Goal: Task Accomplishment & Management: Complete application form

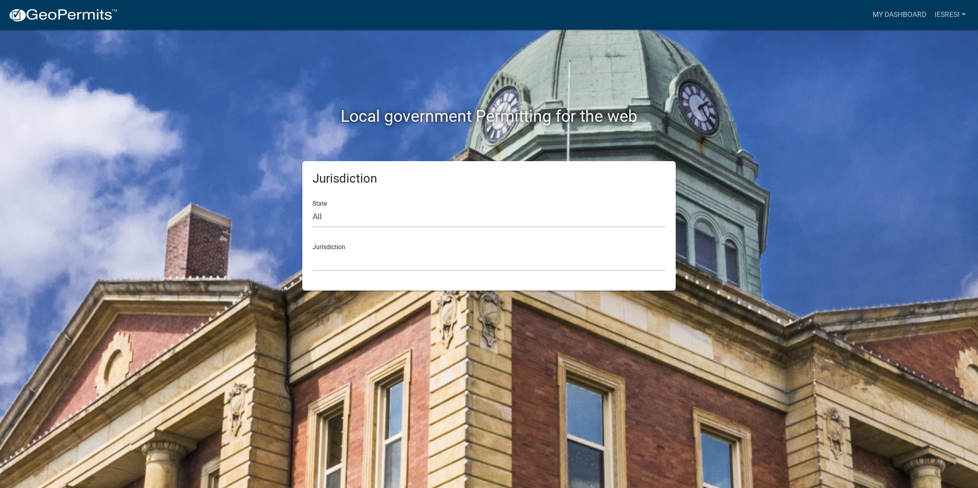
drag, startPoint x: 394, startPoint y: 281, endPoint x: 407, endPoint y: 264, distance: 21.2
click at [395, 280] on div "Jurisdiction State All [US_STATE] [US_STATE] [US_STATE] [US_STATE] [US_STATE] […" at bounding box center [488, 225] width 373 height 129
click at [407, 262] on select "[GEOGRAPHIC_DATA], [US_STATE] [GEOGRAPHIC_DATA], [US_STATE][PERSON_NAME][GEOGRA…" at bounding box center [489, 260] width 353 height 21
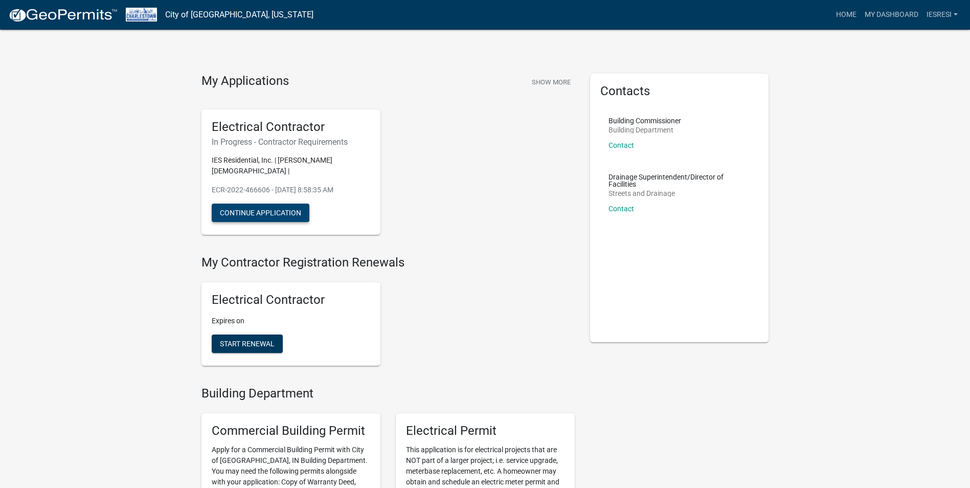
click at [274, 204] on button "Continue Application" at bounding box center [261, 213] width 98 height 18
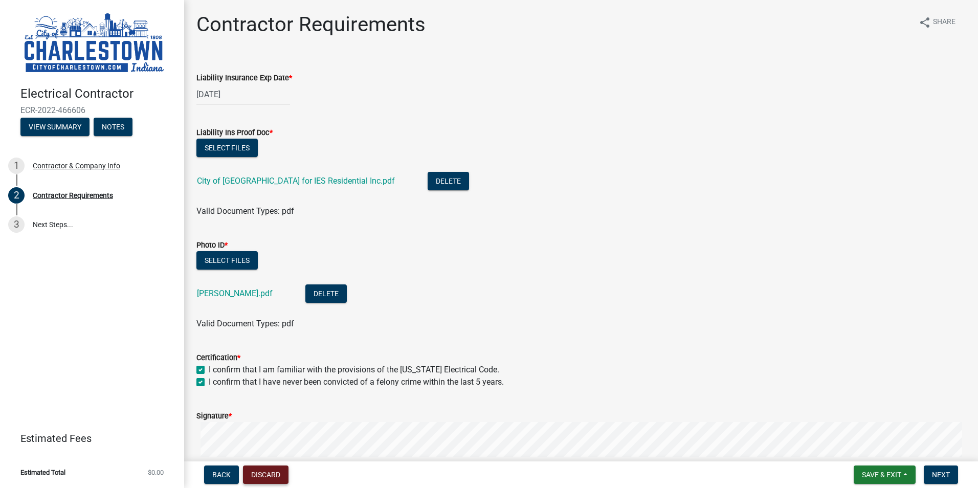
click at [253, 476] on button "Discard" at bounding box center [266, 475] width 46 height 18
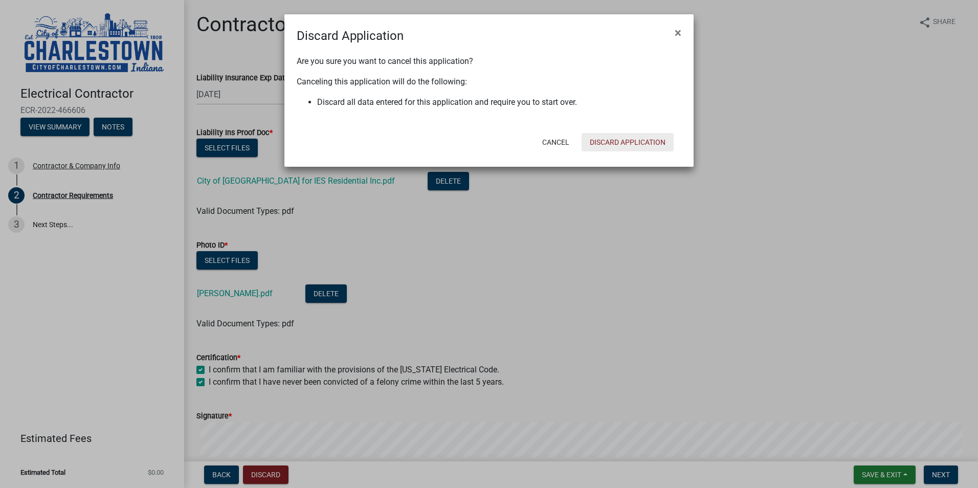
click at [646, 144] on button "Discard Application" at bounding box center [628, 142] width 92 height 18
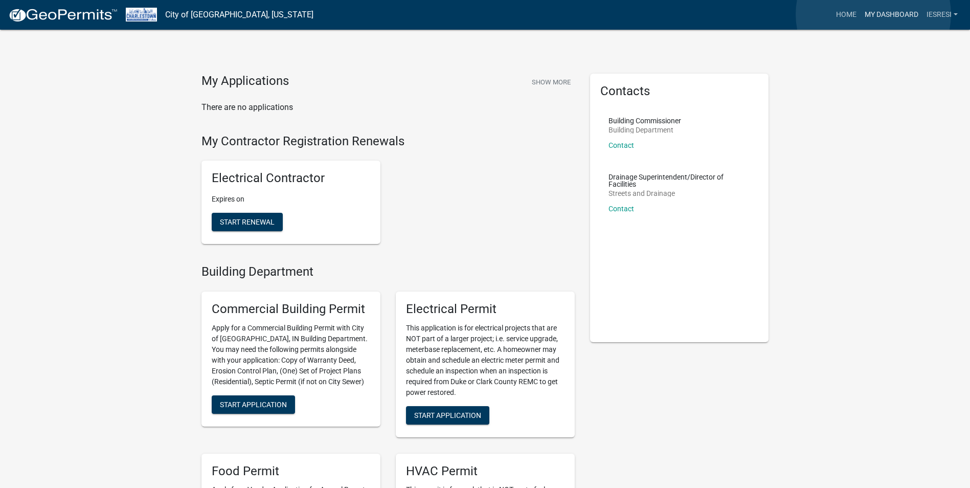
click at [874, 14] on link "My Dashboard" at bounding box center [892, 14] width 62 height 19
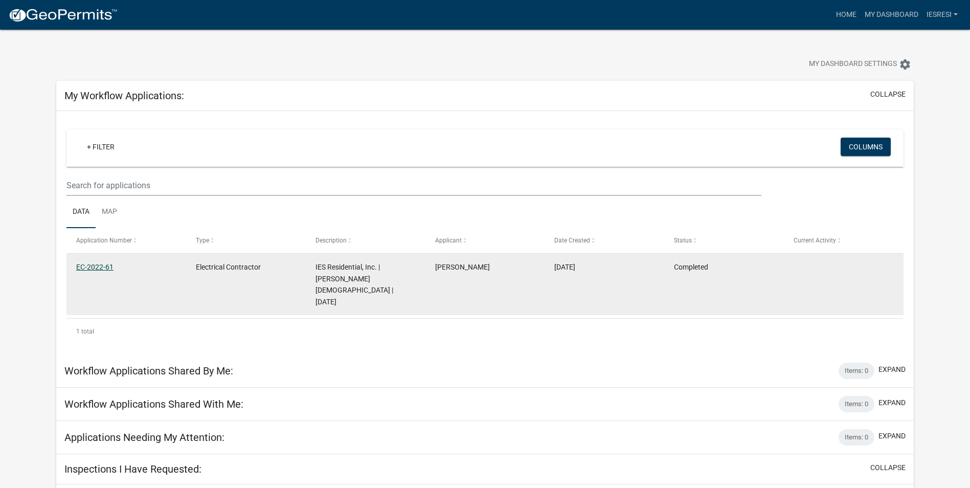
click at [90, 269] on link "EC-2022-61" at bounding box center [94, 267] width 37 height 8
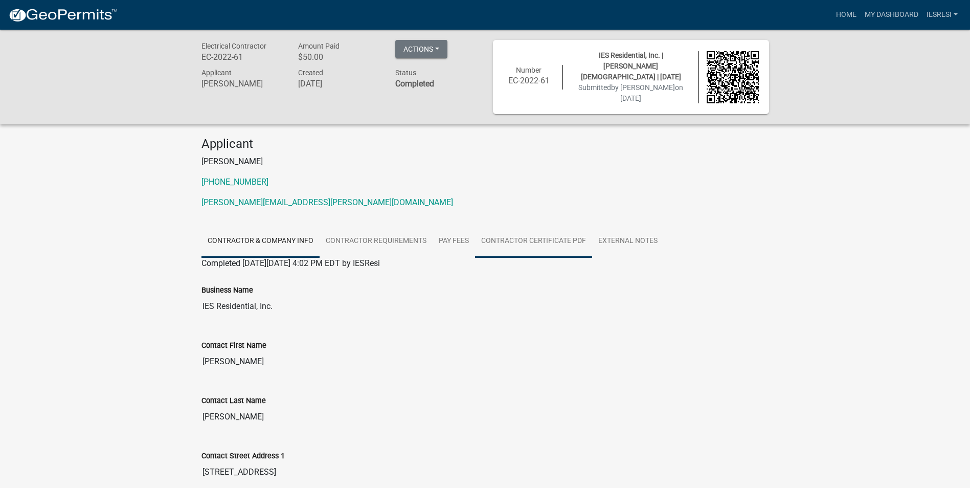
click at [557, 234] on link "Contractor Certificate PDF" at bounding box center [533, 241] width 117 height 33
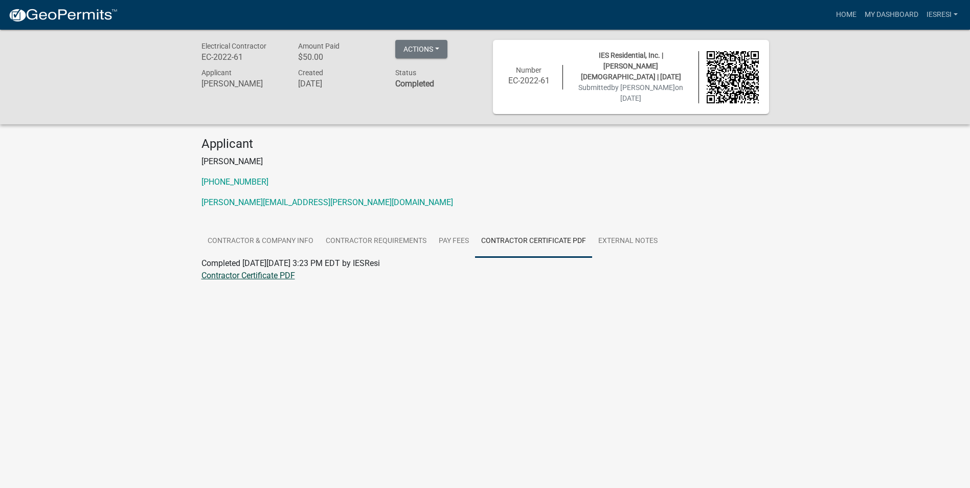
click at [267, 275] on link "Contractor Certificate PDF" at bounding box center [249, 276] width 94 height 10
click at [441, 182] on p "[PHONE_NUMBER]" at bounding box center [486, 182] width 568 height 12
click at [945, 15] on link "IESResi" at bounding box center [942, 14] width 39 height 19
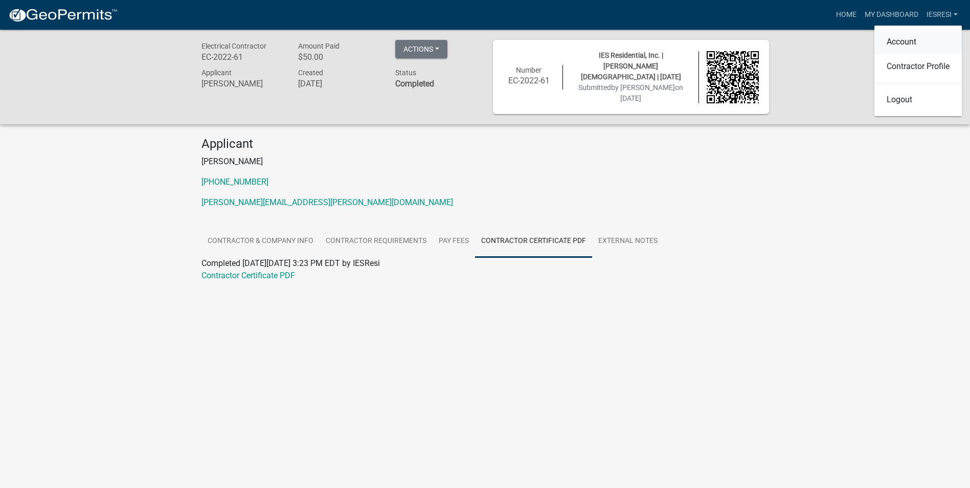
click at [913, 41] on link "Account" at bounding box center [918, 42] width 87 height 25
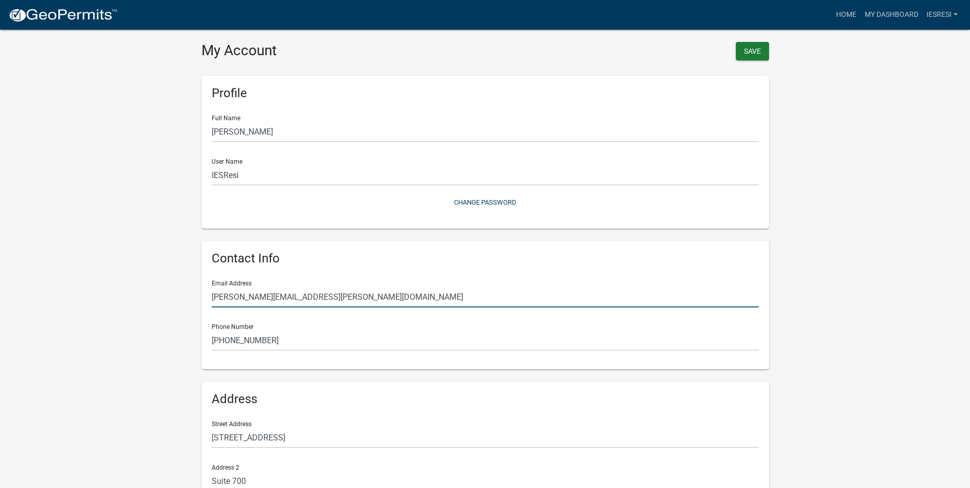
click at [303, 302] on input "[PERSON_NAME][EMAIL_ADDRESS][PERSON_NAME][DOMAIN_NAME]" at bounding box center [485, 296] width 547 height 21
type input "[EMAIL_ADDRESS][DOMAIN_NAME]"
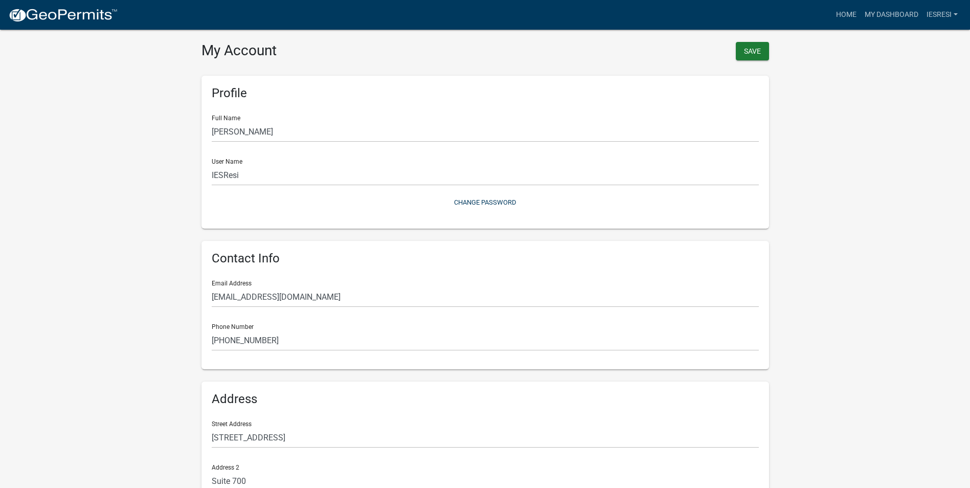
click at [132, 308] on wm-user-profile-view "more_horiz Home My Dashboard IESResi Account Contractor Profile Logout My Accou…" at bounding box center [485, 304] width 970 height 584
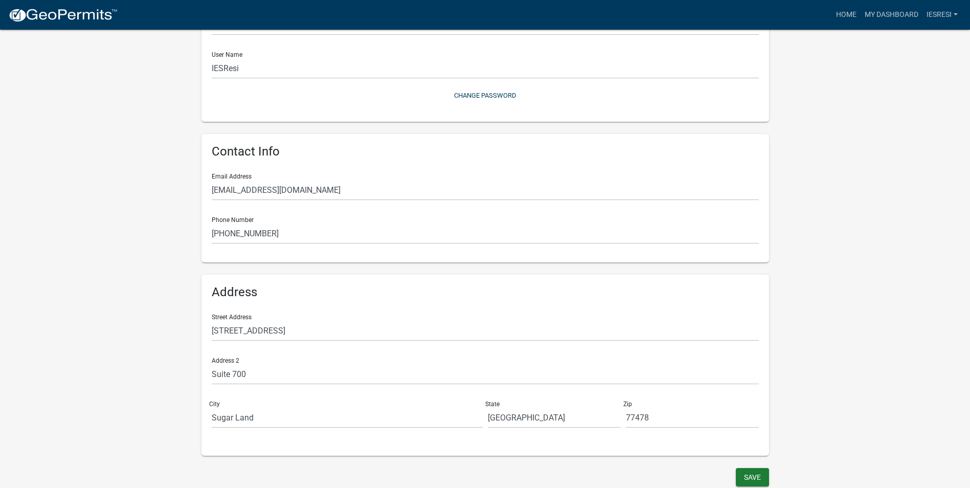
scroll to position [108, 0]
click at [748, 476] on button "Save" at bounding box center [752, 476] width 33 height 18
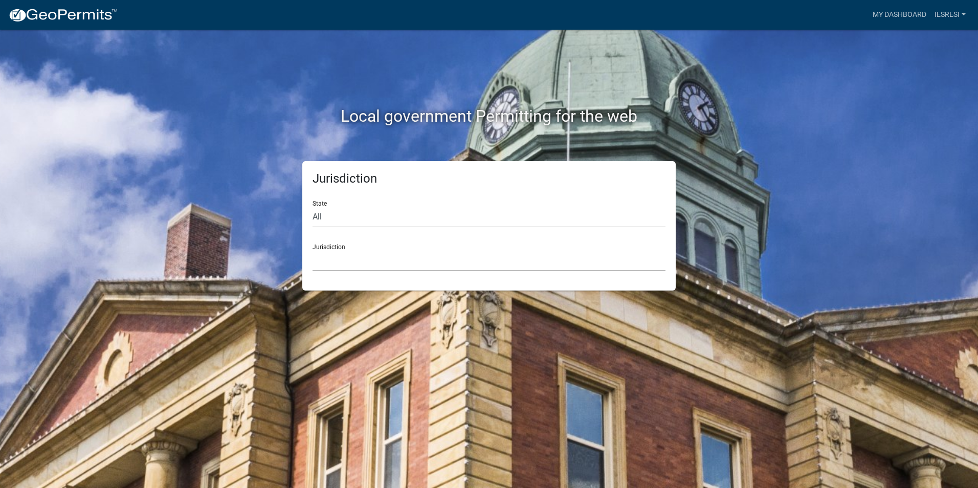
click at [389, 256] on select "[GEOGRAPHIC_DATA], [US_STATE] [GEOGRAPHIC_DATA], [US_STATE][PERSON_NAME][GEOGRA…" at bounding box center [489, 260] width 353 height 21
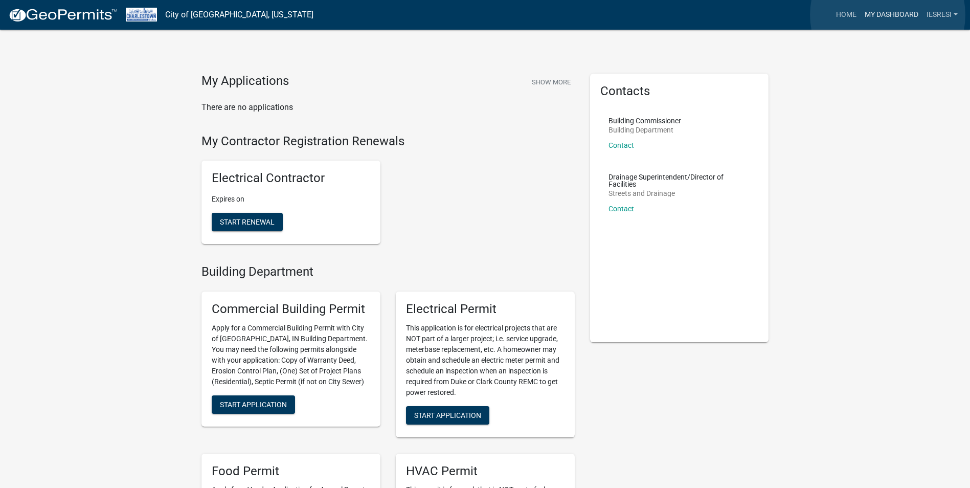
click at [888, 15] on link "My Dashboard" at bounding box center [892, 14] width 62 height 19
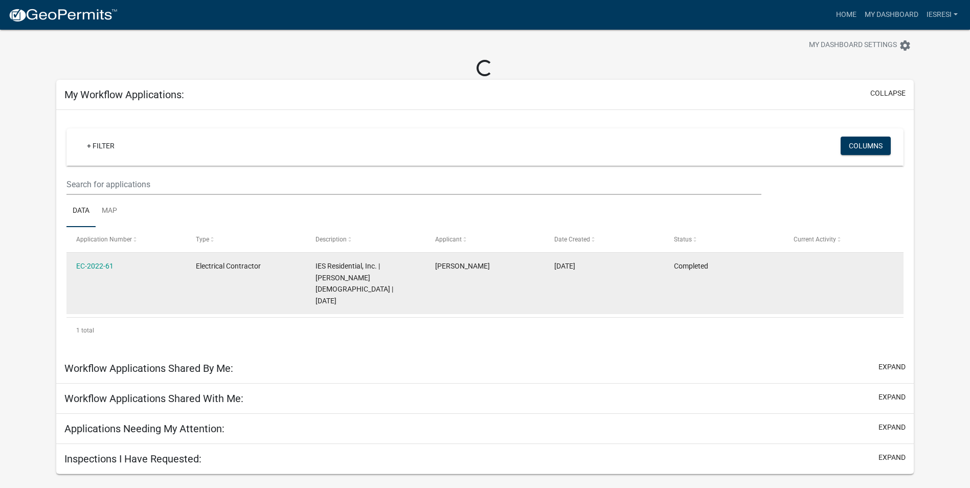
scroll to position [30, 0]
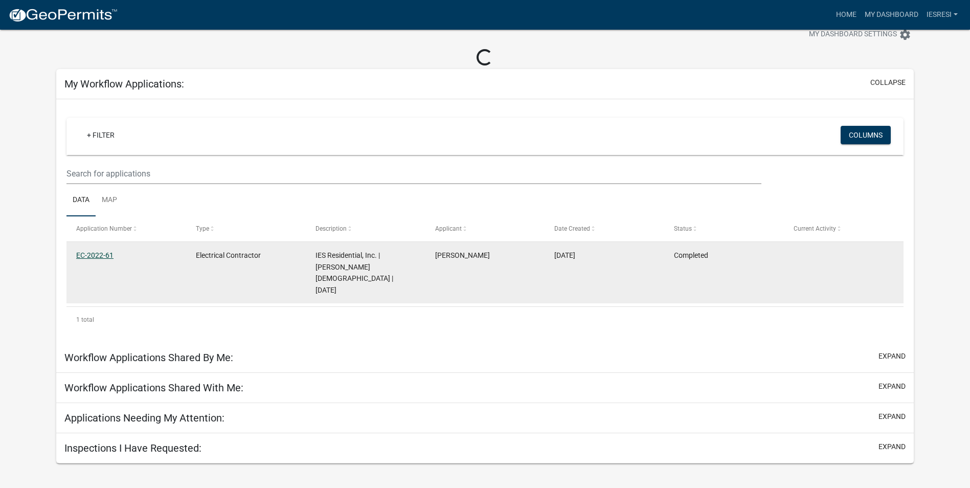
click at [111, 256] on link "EC-2022-61" at bounding box center [94, 255] width 37 height 8
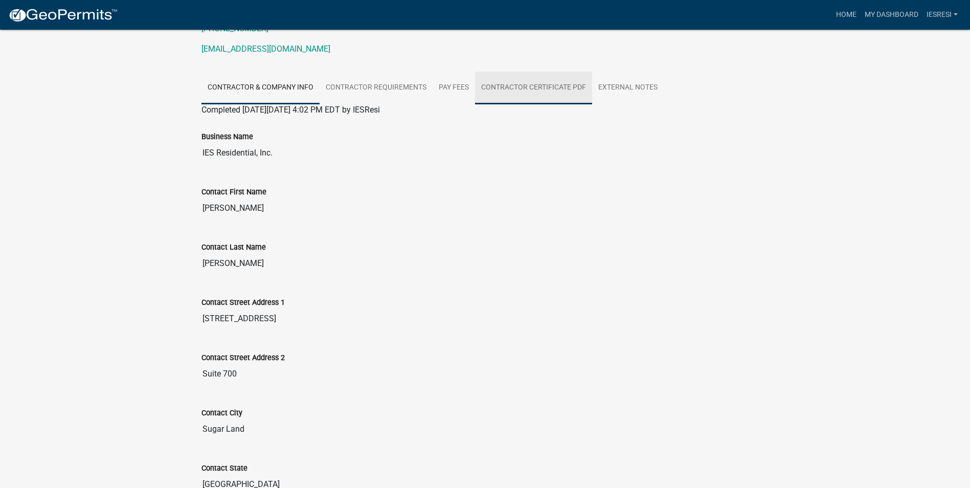
click at [529, 77] on link "Contractor Certificate PDF" at bounding box center [533, 88] width 117 height 33
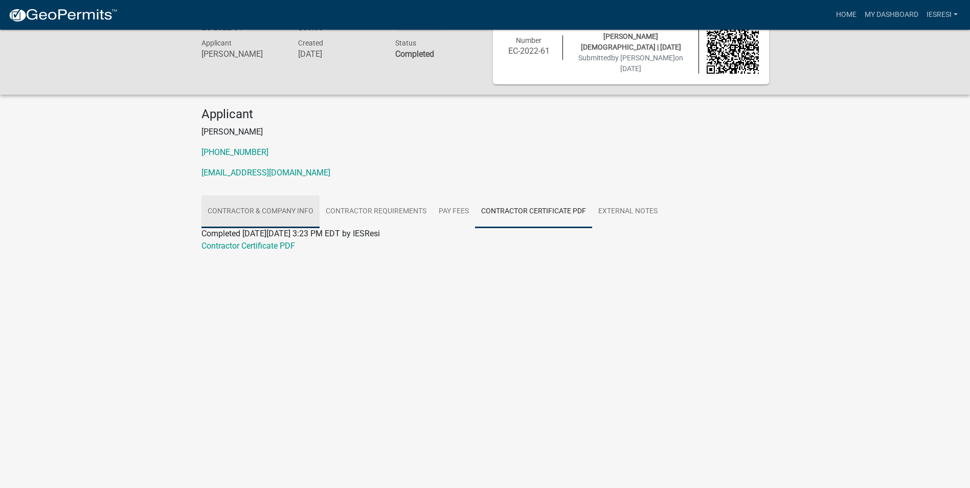
click at [247, 203] on link "Contractor & Company Info" at bounding box center [261, 211] width 118 height 33
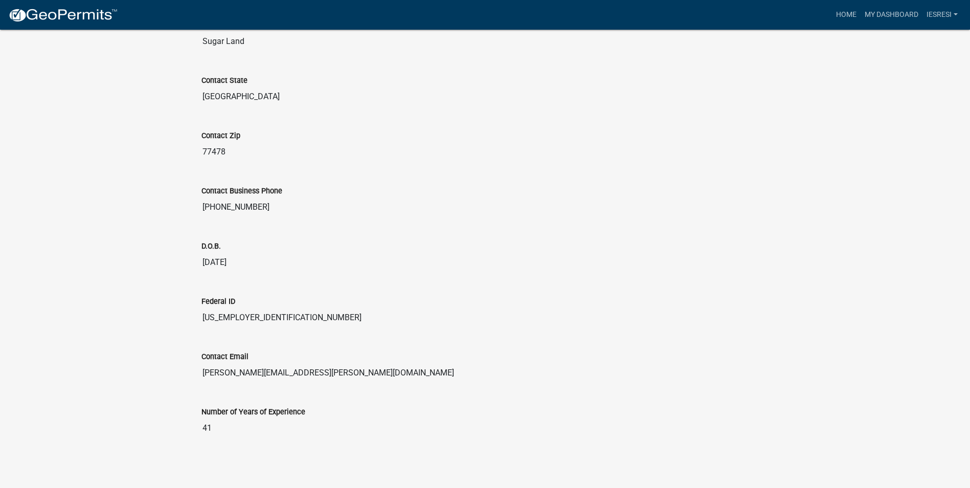
scroll to position [0, 0]
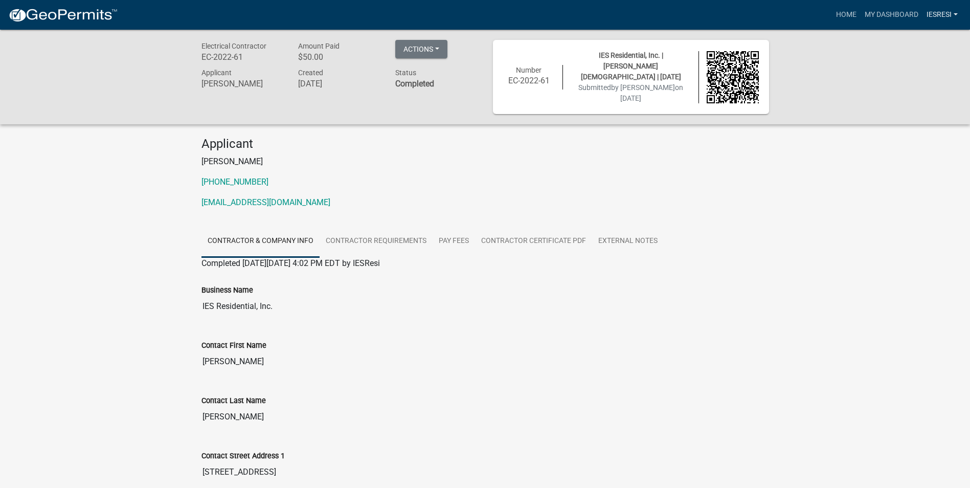
click at [946, 10] on link "IESResi" at bounding box center [942, 14] width 39 height 19
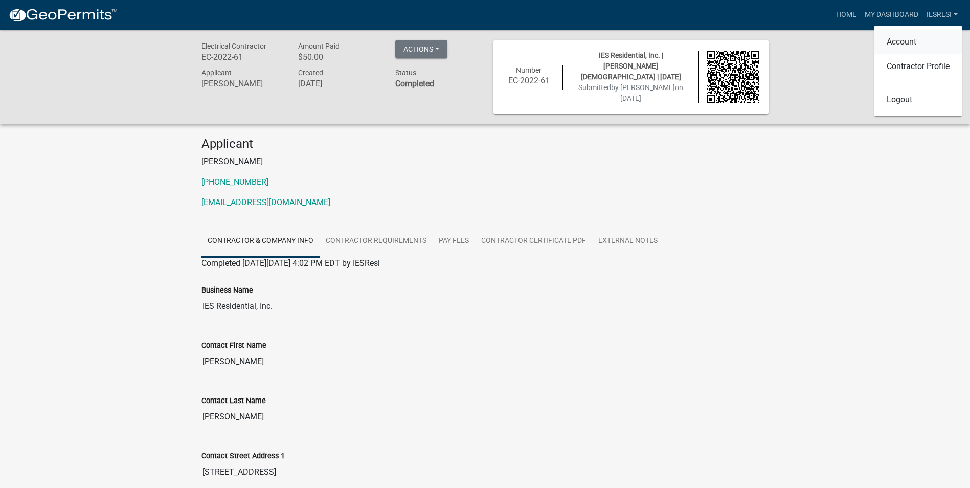
click at [907, 44] on link "Account" at bounding box center [918, 42] width 87 height 25
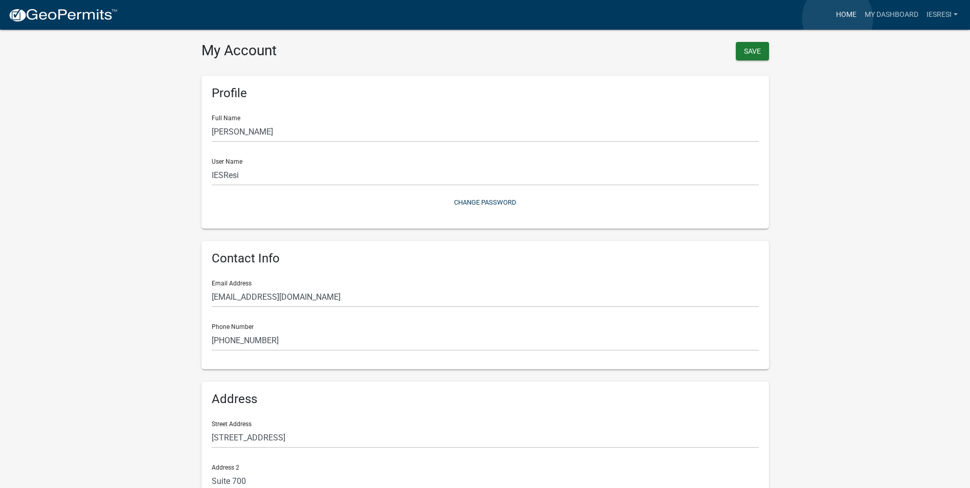
click at [838, 18] on link "Home" at bounding box center [846, 14] width 29 height 19
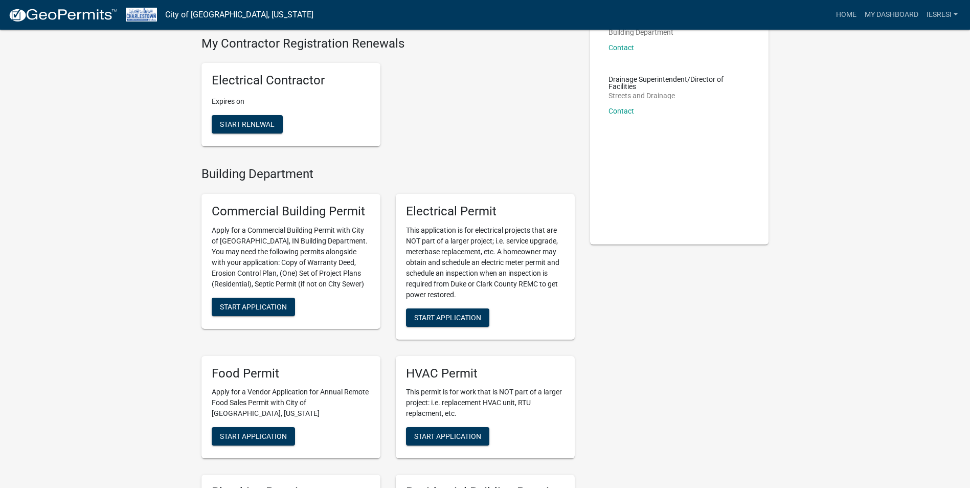
scroll to position [102, 0]
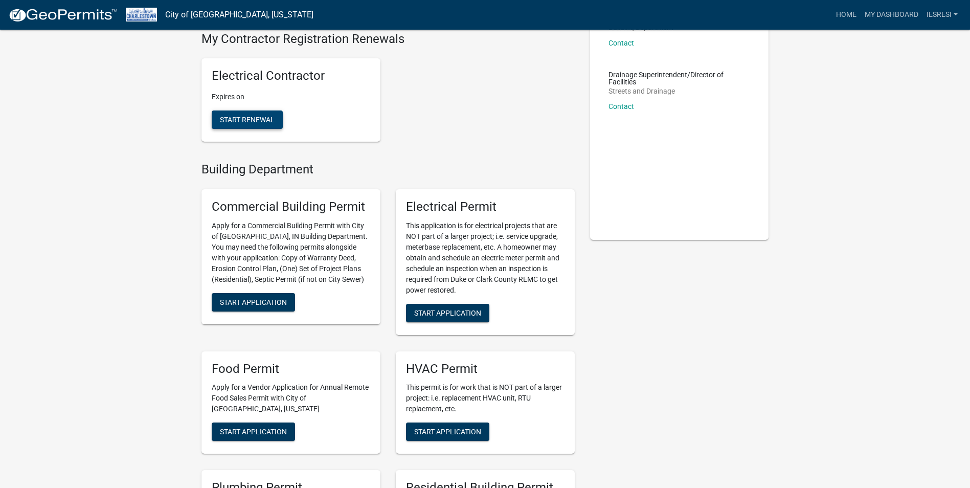
click at [269, 122] on span "Start Renewal" at bounding box center [247, 120] width 55 height 8
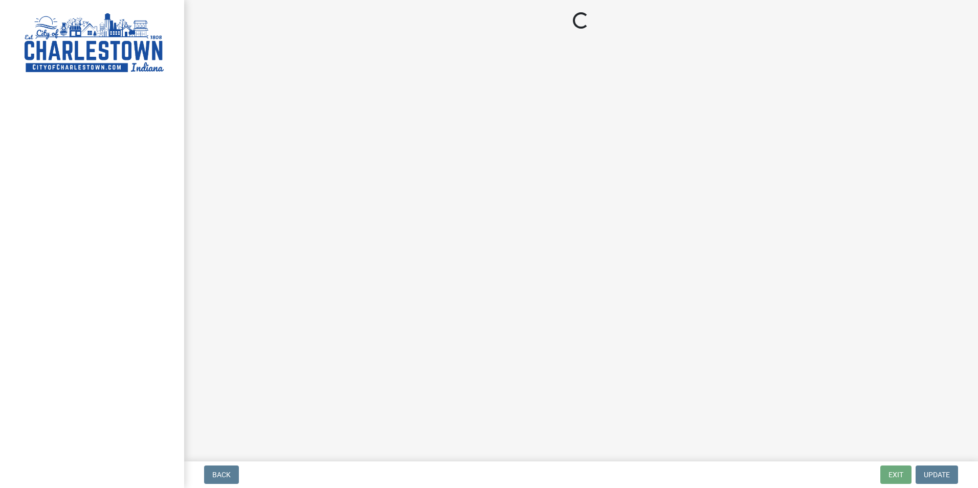
select select "[GEOGRAPHIC_DATA]"
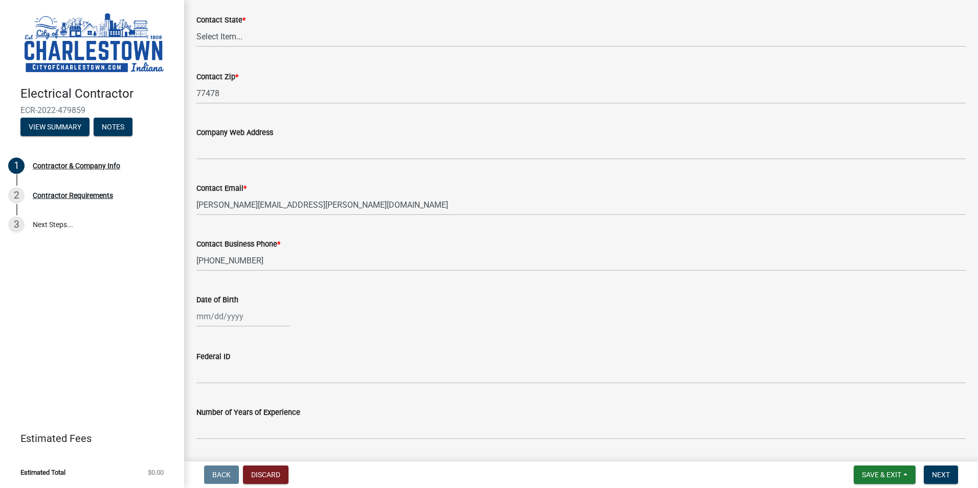
scroll to position [492, 0]
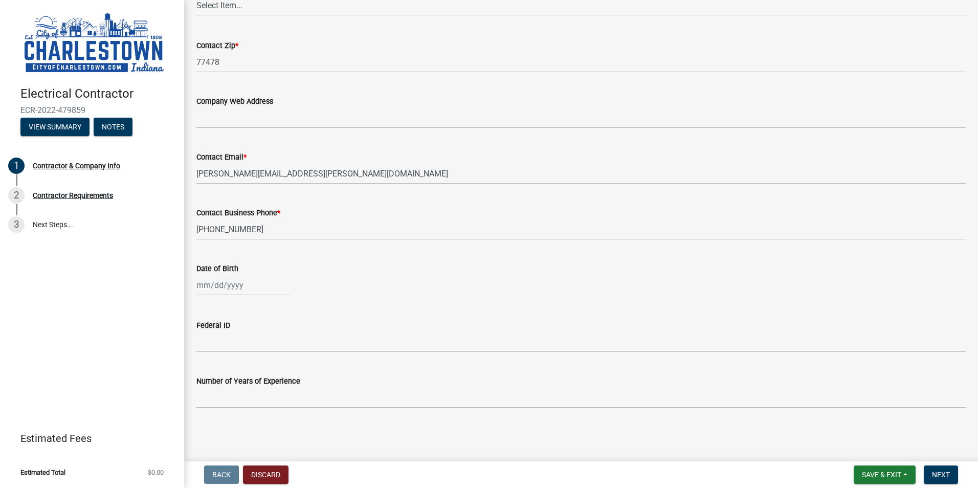
click at [214, 281] on div at bounding box center [243, 285] width 94 height 21
select select "9"
select select "2025"
drag, startPoint x: 342, startPoint y: 257, endPoint x: 340, endPoint y: 268, distance: 11.5
click at [342, 257] on div "Date of Birth Jan Feb Mar Apr [PERSON_NAME][DATE] Sep Oct Nov [DATE] 1526 1527 …" at bounding box center [580, 272] width 769 height 48
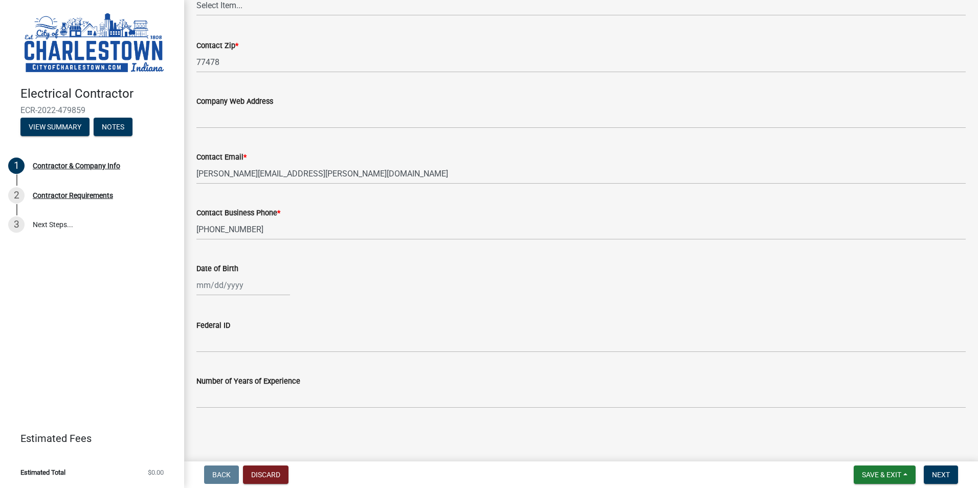
click at [192, 292] on div "Date of Birth" at bounding box center [581, 272] width 785 height 48
click at [197, 285] on div at bounding box center [243, 285] width 94 height 21
select select "9"
select select "2025"
click at [199, 285] on input "Date of Birth" at bounding box center [243, 285] width 94 height 21
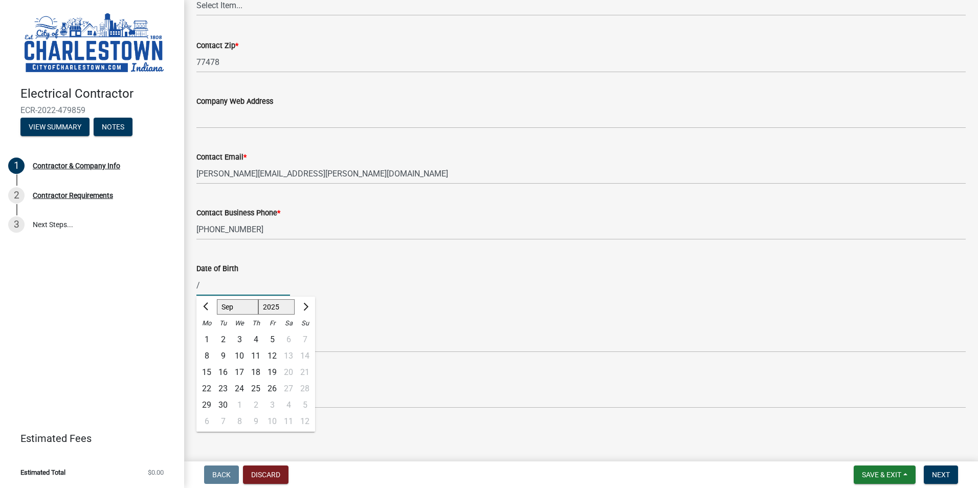
type input "/"
click at [448, 285] on div "/ [PERSON_NAME] Apr [PERSON_NAME][DATE] Sep Oct Nov [DATE] 1526 1527 1528 1529 …" at bounding box center [580, 285] width 769 height 21
click at [236, 291] on div "/" at bounding box center [243, 285] width 94 height 21
select select "9"
select select "2025"
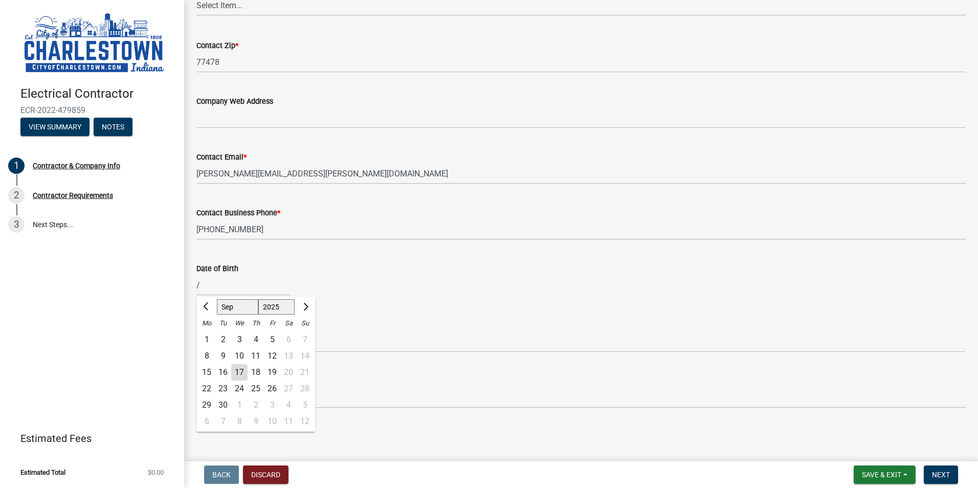
click at [236, 297] on div "[PERSON_NAME] Feb Mar Apr [PERSON_NAME][DATE] Oct Nov [DATE] 1526 1527 1528 152…" at bounding box center [255, 306] width 119 height 18
click at [243, 289] on input "/" at bounding box center [243, 285] width 94 height 21
click at [564, 291] on div "[PERSON_NAME] Feb Mar Apr [PERSON_NAME][DATE] Oct Nov [DATE] 1526 1527 1528 152…" at bounding box center [580, 285] width 769 height 21
select select "9"
select select "2025"
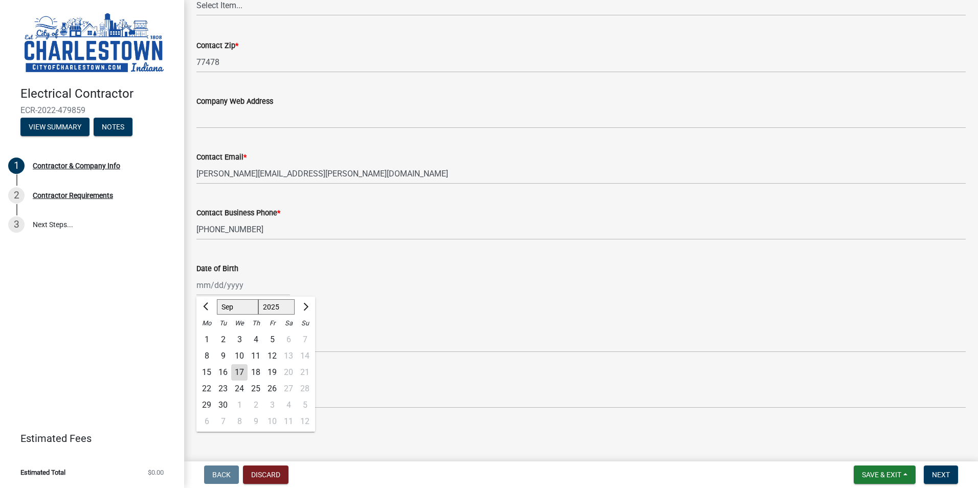
drag, startPoint x: 206, startPoint y: 279, endPoint x: 205, endPoint y: 288, distance: 9.3
click at [206, 280] on div "[PERSON_NAME] Feb Mar Apr [PERSON_NAME][DATE] Oct Nov [DATE] 1526 1527 1528 152…" at bounding box center [243, 285] width 94 height 21
click at [250, 311] on select "Jan Feb Mar Apr May Jun [DATE] Aug Sep Oct Nov Dec" at bounding box center [237, 306] width 41 height 15
select select "4"
click at [217, 299] on select "Jan Feb Mar Apr May Jun [DATE] Aug Sep Oct Nov Dec" at bounding box center [237, 306] width 41 height 15
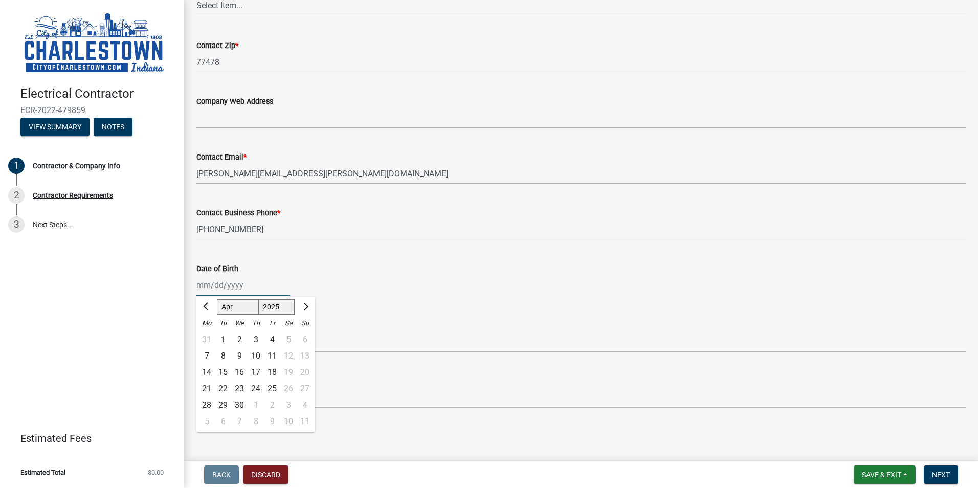
click at [278, 310] on select "1525 1526 1527 1528 1529 1530 1531 1532 1533 1534 1535 1536 1537 1538 1539 1540…" at bounding box center [276, 306] width 37 height 15
click at [272, 312] on select "1525 1526 1527 1528 1529 1530 1531 1532 1533 1534 1535 1536 1537 1538 1539 1540…" at bounding box center [276, 306] width 37 height 15
select select "1955"
click at [258, 299] on select "1525 1526 1527 1528 1529 1530 1531 1532 1533 1534 1535 1536 1537 1538 1539 1540…" at bounding box center [276, 306] width 37 height 15
click at [205, 356] on div "4" at bounding box center [206, 356] width 16 height 16
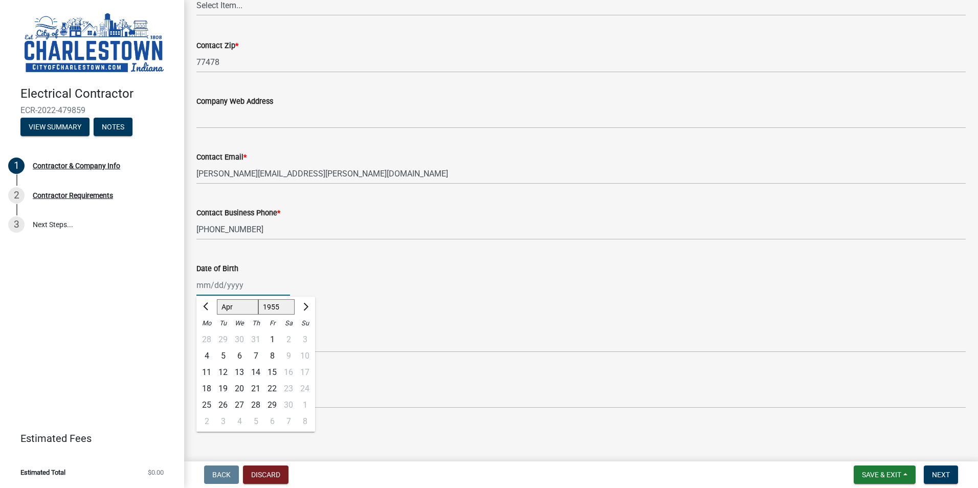
type input "[DATE]"
click at [331, 312] on div "Federal ID" at bounding box center [580, 329] width 769 height 48
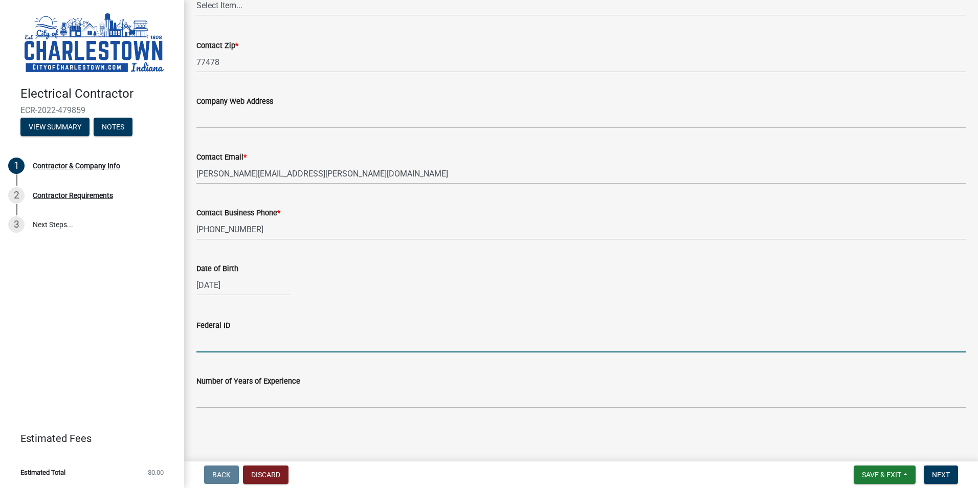
click at [260, 345] on input "Federal ID" at bounding box center [580, 341] width 769 height 21
type input "-"
type input "741774028"
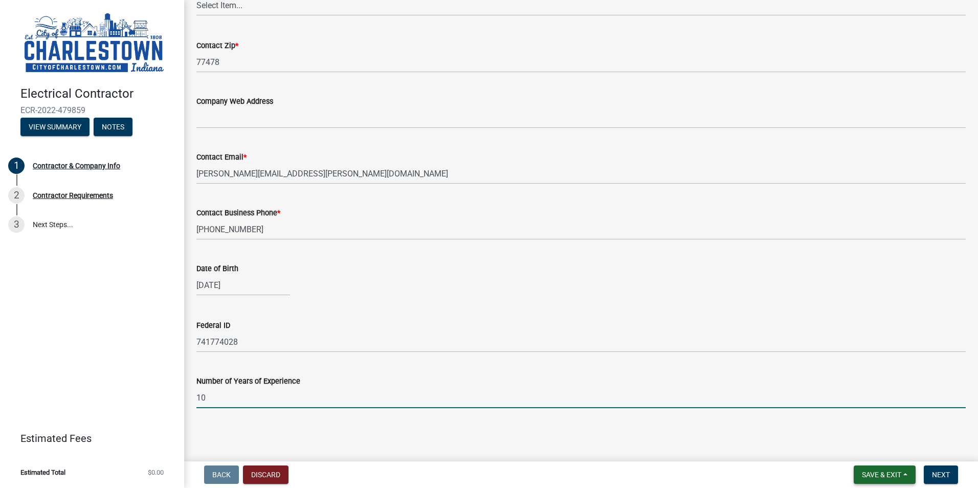
type input "10"
click at [880, 474] on span "Save & Exit" at bounding box center [881, 475] width 39 height 8
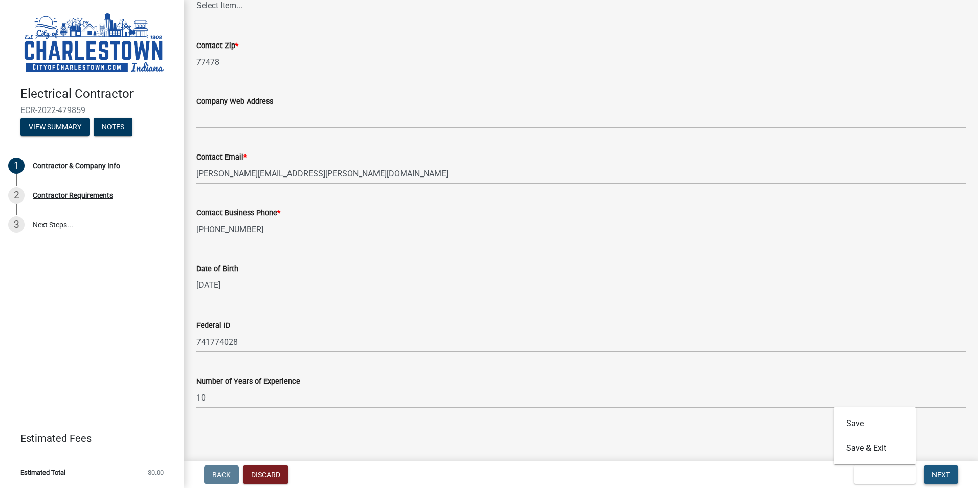
click at [941, 473] on span "Next" at bounding box center [941, 475] width 18 height 8
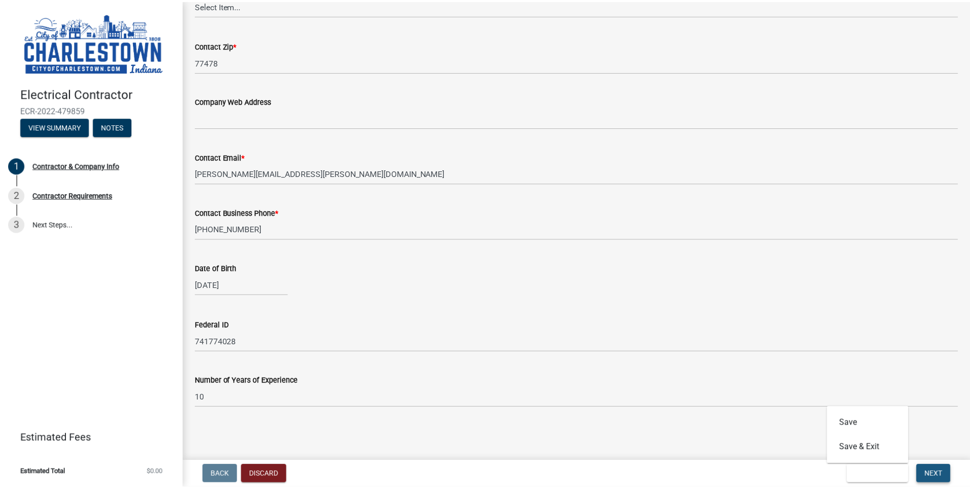
scroll to position [0, 0]
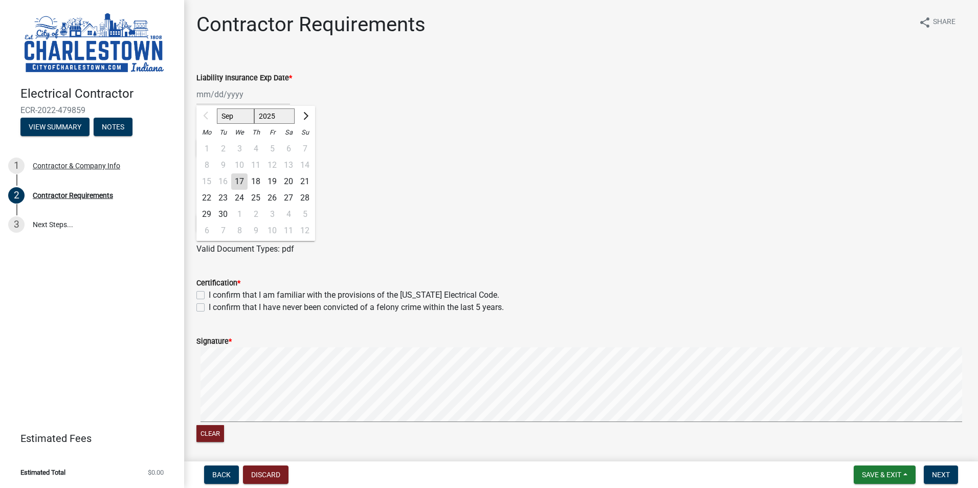
click at [220, 95] on div "Sep Oct Nov [DATE] 2026 2027 2028 2029 2030 2031 2032 2033 2034 2035 2036 2037 …" at bounding box center [243, 94] width 94 height 21
click at [239, 115] on select "Sep Oct Nov Dec" at bounding box center [235, 115] width 37 height 15
select select "10"
click at [217, 108] on select "Sep Oct Nov Dec" at bounding box center [235, 115] width 37 height 15
click at [277, 116] on select "2025 2026 2027 2028 2029 2030 2031 2032 2033 2034 2035 2036 2037 2038 2039 2040…" at bounding box center [274, 115] width 41 height 15
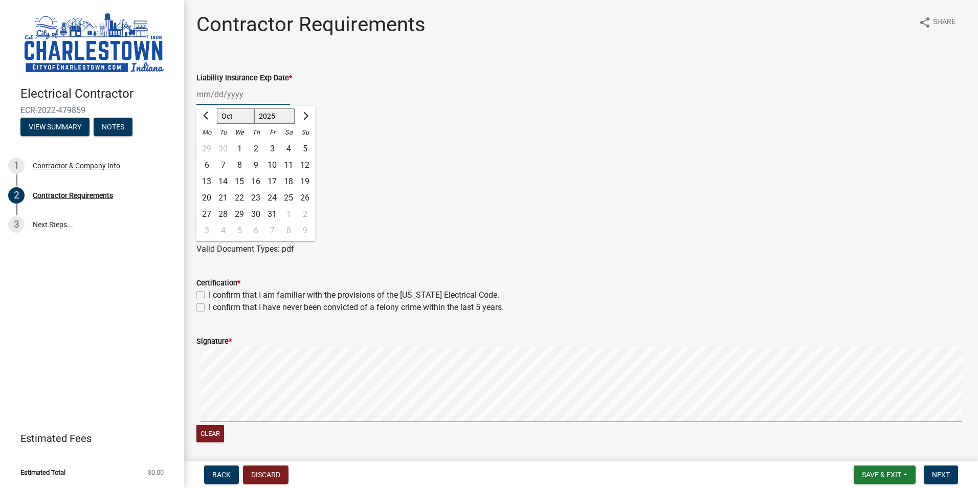
select select "2026"
click at [254, 108] on select "2025 2026 2027 2028 2029 2030 2031 2032 2033 2034 2035 2036 2037 2038 2039 2040…" at bounding box center [274, 115] width 41 height 15
click at [254, 146] on div "1" at bounding box center [256, 149] width 16 height 16
type input "[DATE]"
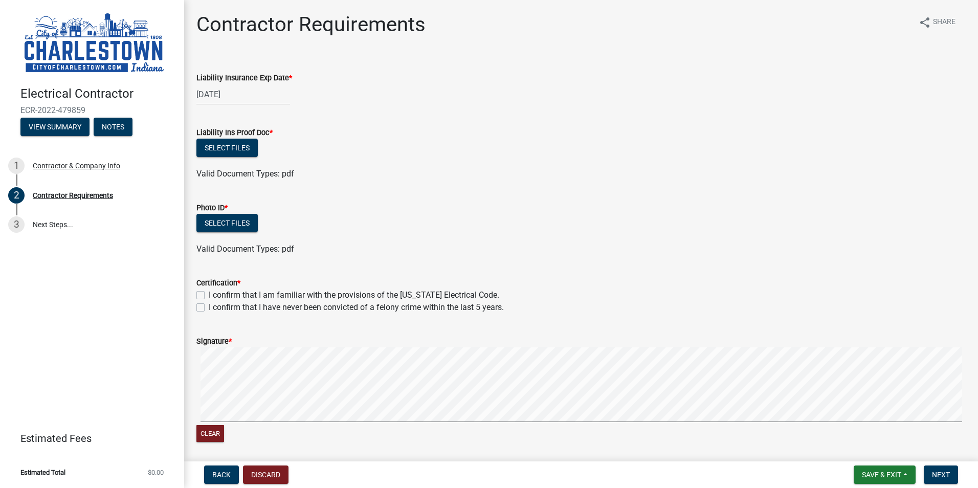
click at [390, 131] on div "Liability Ins Proof Doc *" at bounding box center [580, 132] width 769 height 12
click at [233, 150] on button "Select files" at bounding box center [226, 148] width 61 height 18
drag, startPoint x: 538, startPoint y: 130, endPoint x: 525, endPoint y: 116, distance: 19.2
click at [536, 128] on div "Liability Ins Proof Doc *" at bounding box center [580, 132] width 769 height 12
click at [263, 478] on button "Discard" at bounding box center [266, 475] width 46 height 18
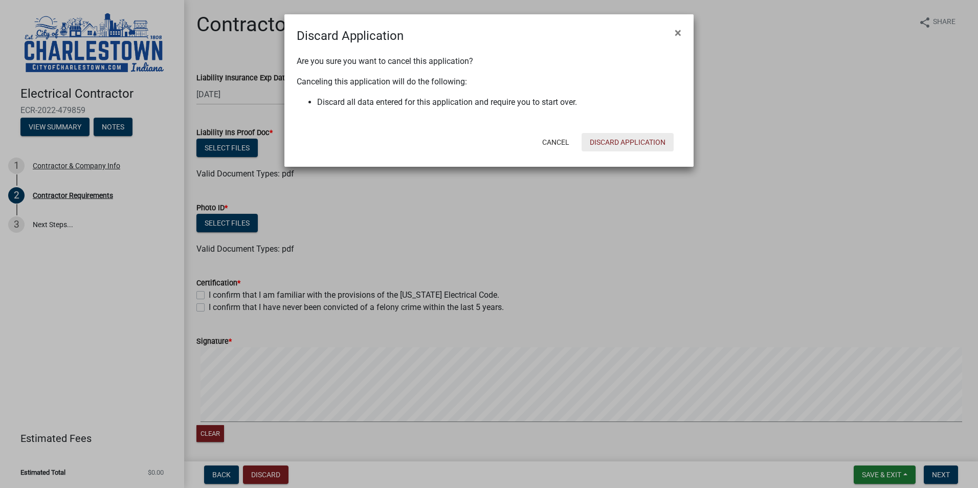
click at [634, 141] on button "Discard Application" at bounding box center [628, 142] width 92 height 18
